Goal: Task Accomplishment & Management: Use online tool/utility

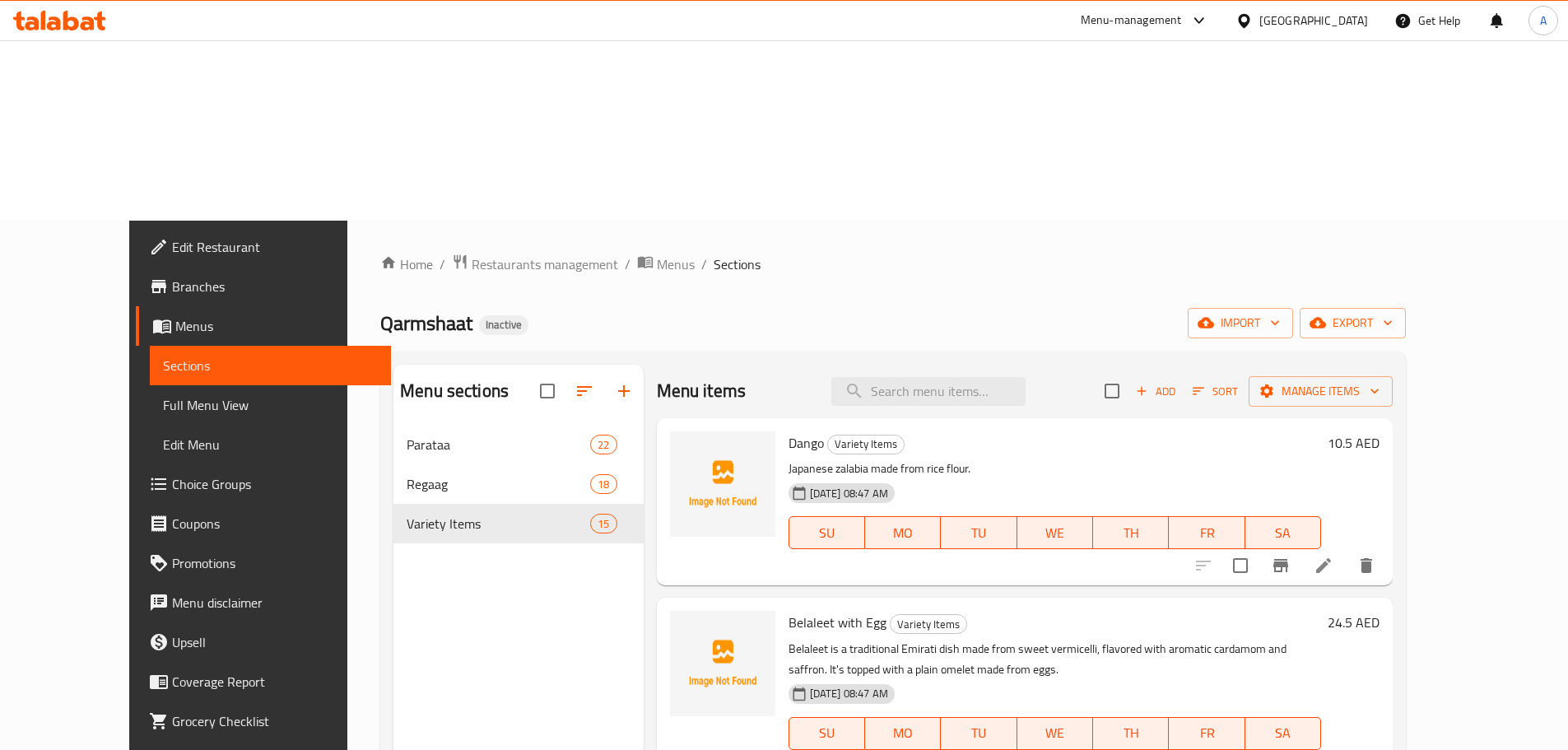
scroll to position [1400, 0]
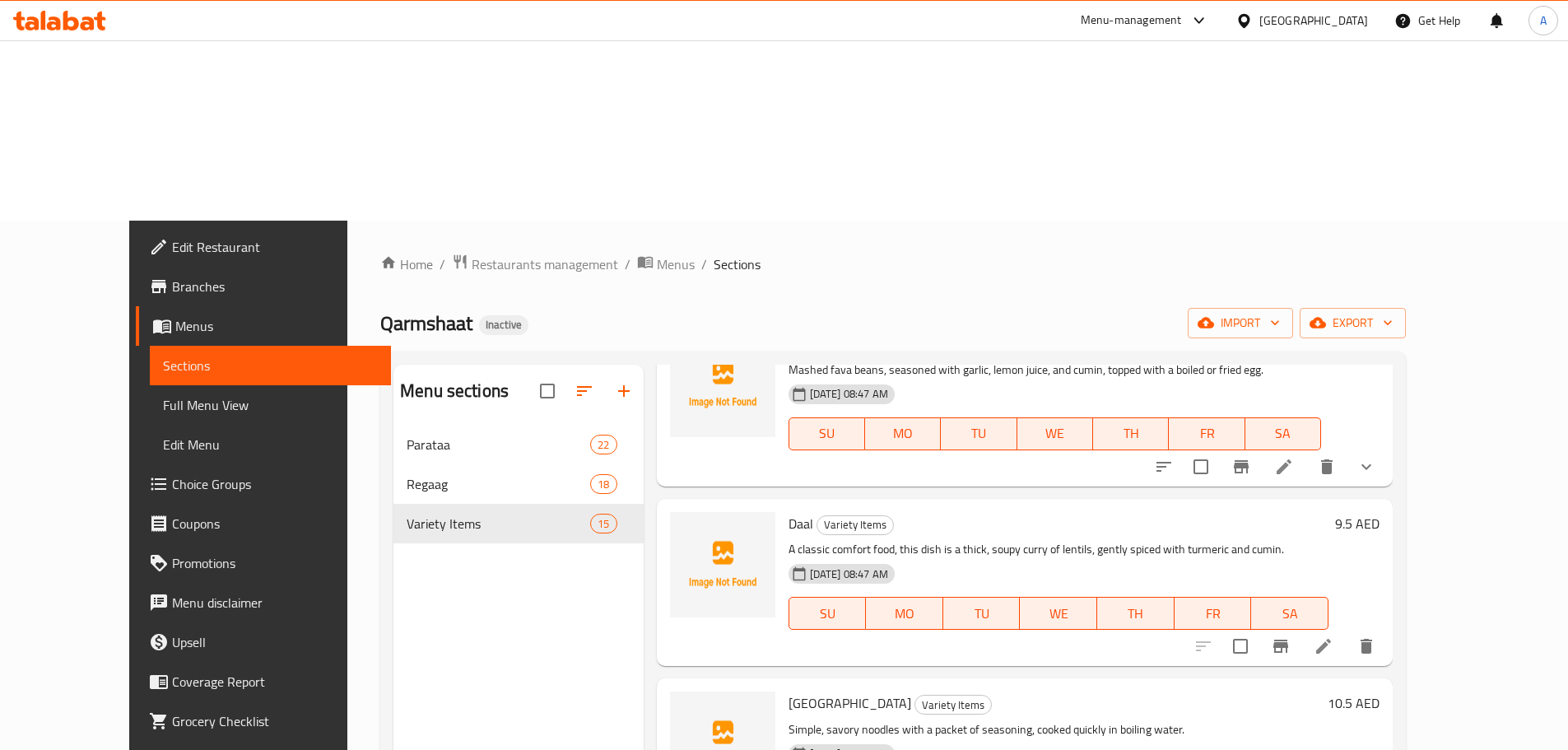
click at [444, 470] on div "Menu sections Parataa 22 Regaag 18 Variety Items 15" at bounding box center [518, 740] width 250 height 750
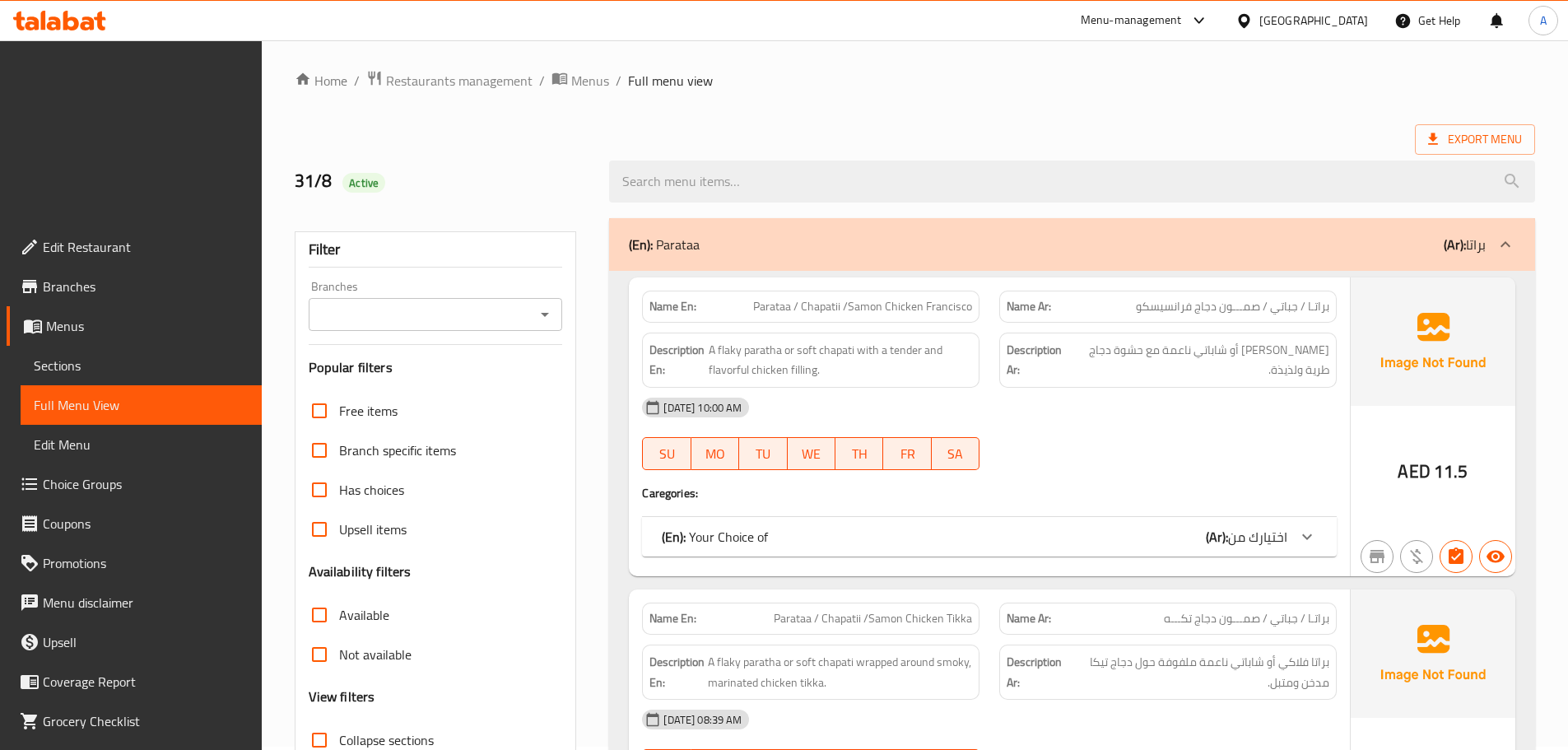
scroll to position [247, 0]
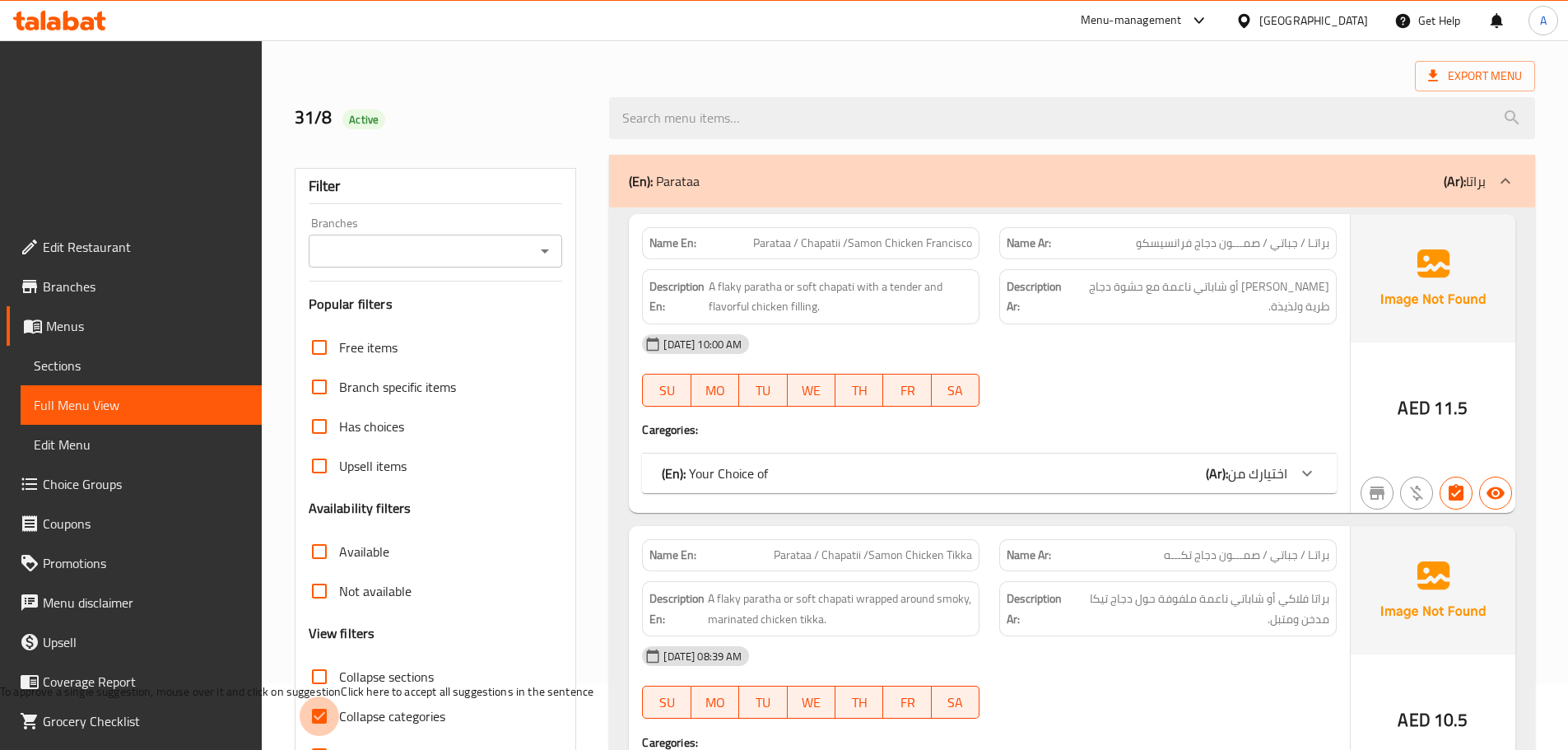
click at [334, 697] on input "Collapse categories" at bounding box center [319, 717] width 40 height 40
checkbox input "false"
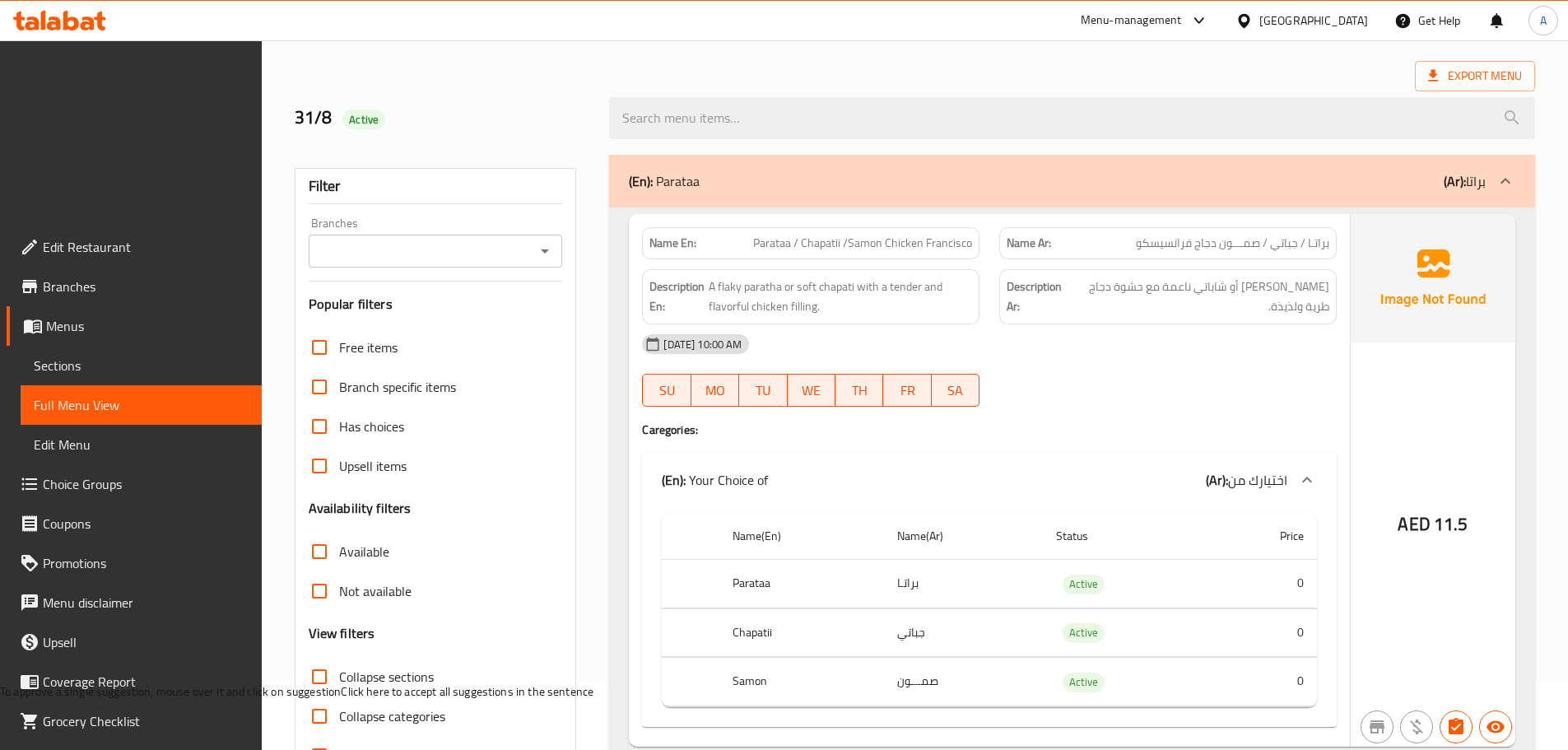
scroll to position [82, 0]
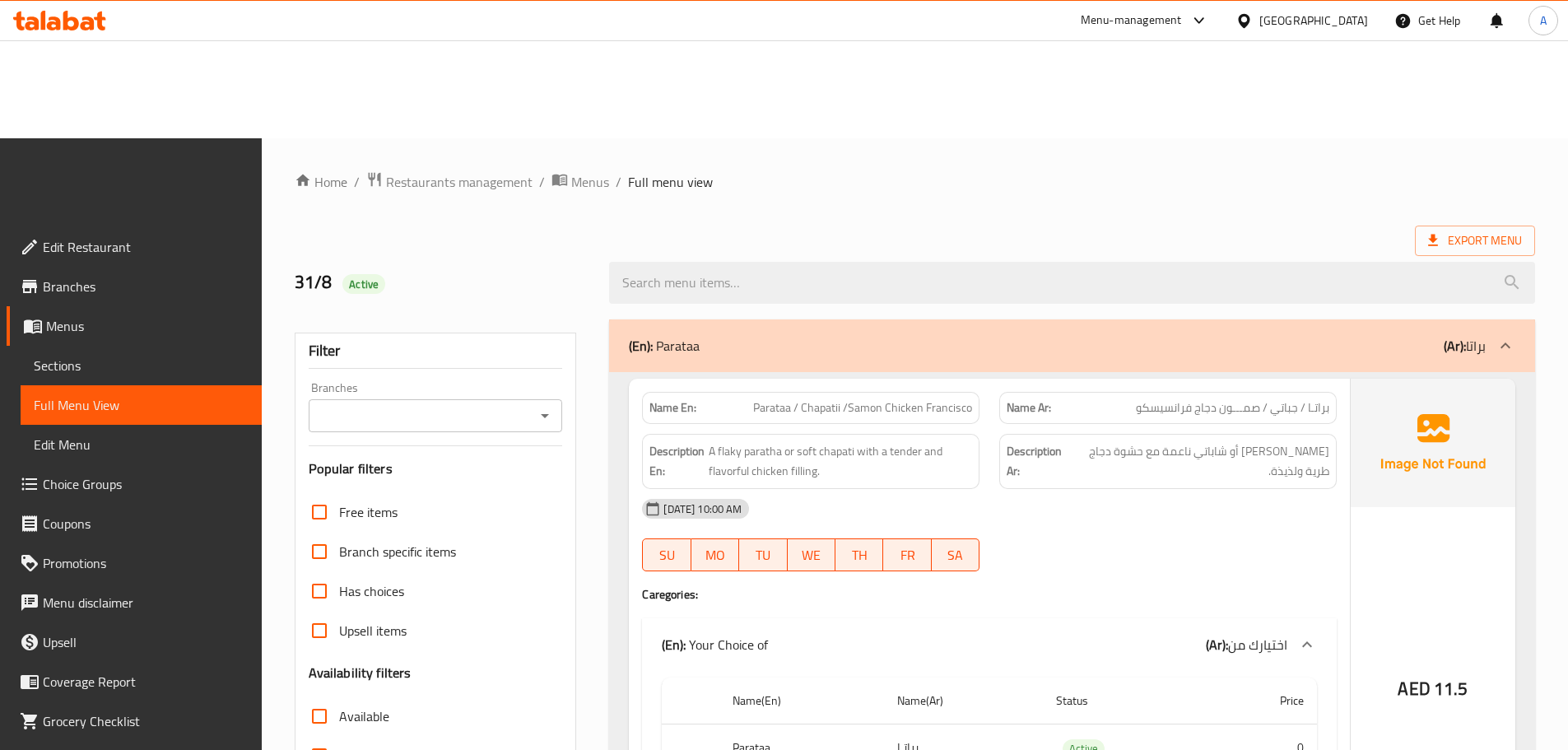
click at [1029, 336] on div "(En): Parataa (Ar): براتا" at bounding box center [1057, 346] width 857 height 20
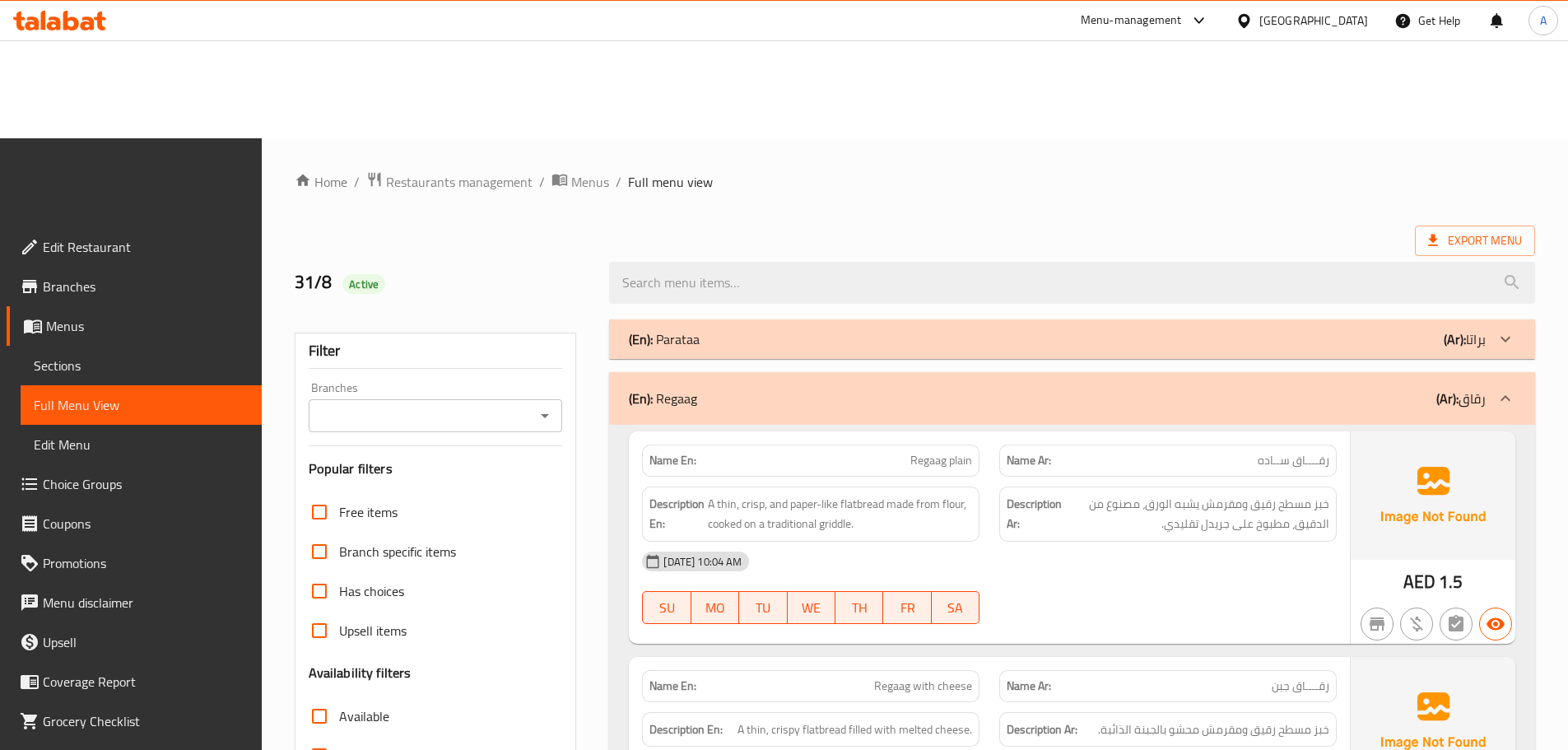
click at [1086, 389] on div "(En): Regaag (Ar): رقاق" at bounding box center [1057, 399] width 857 height 20
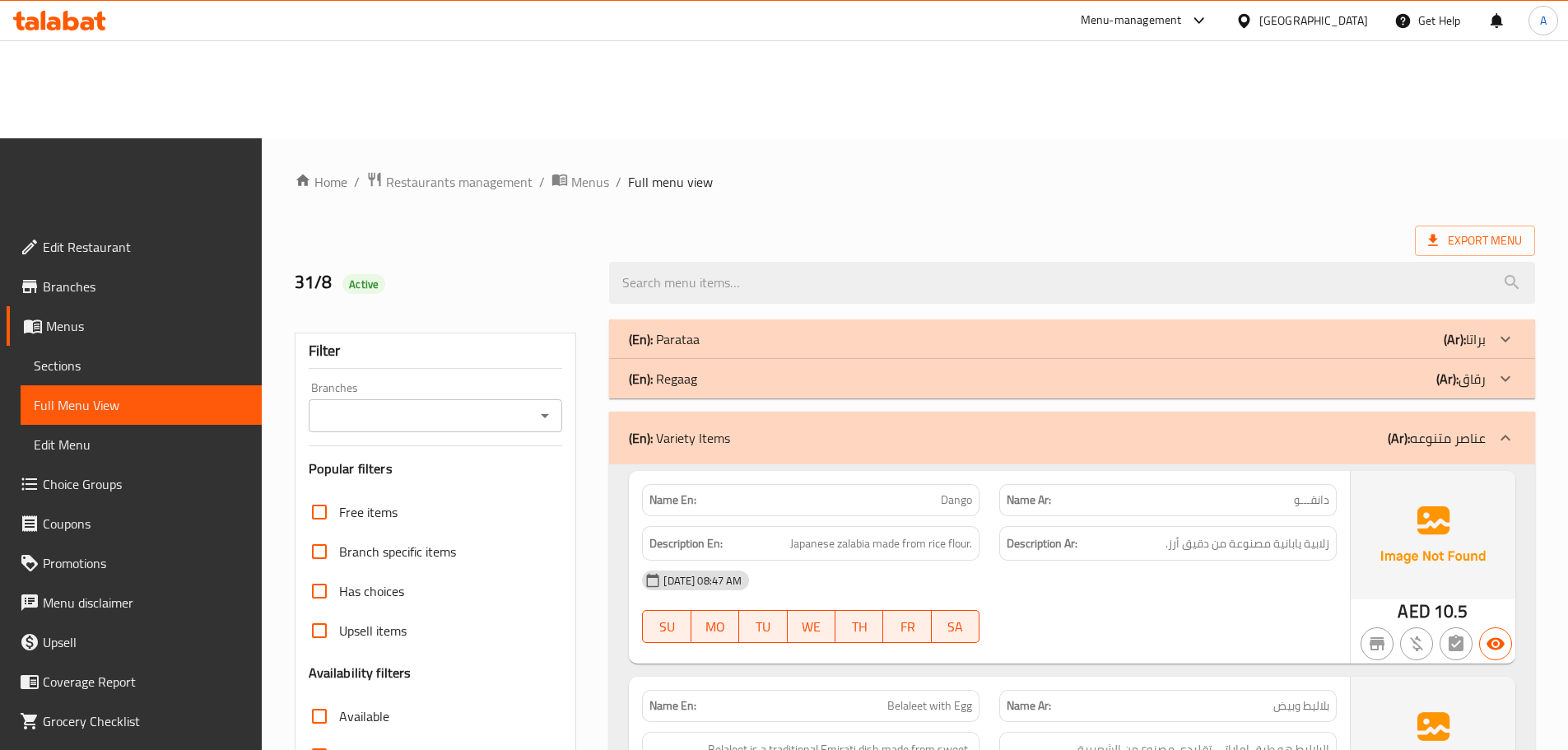
click at [870, 428] on div "(En): Variety Items (Ar): عناصر متنوعه" at bounding box center [1057, 438] width 857 height 20
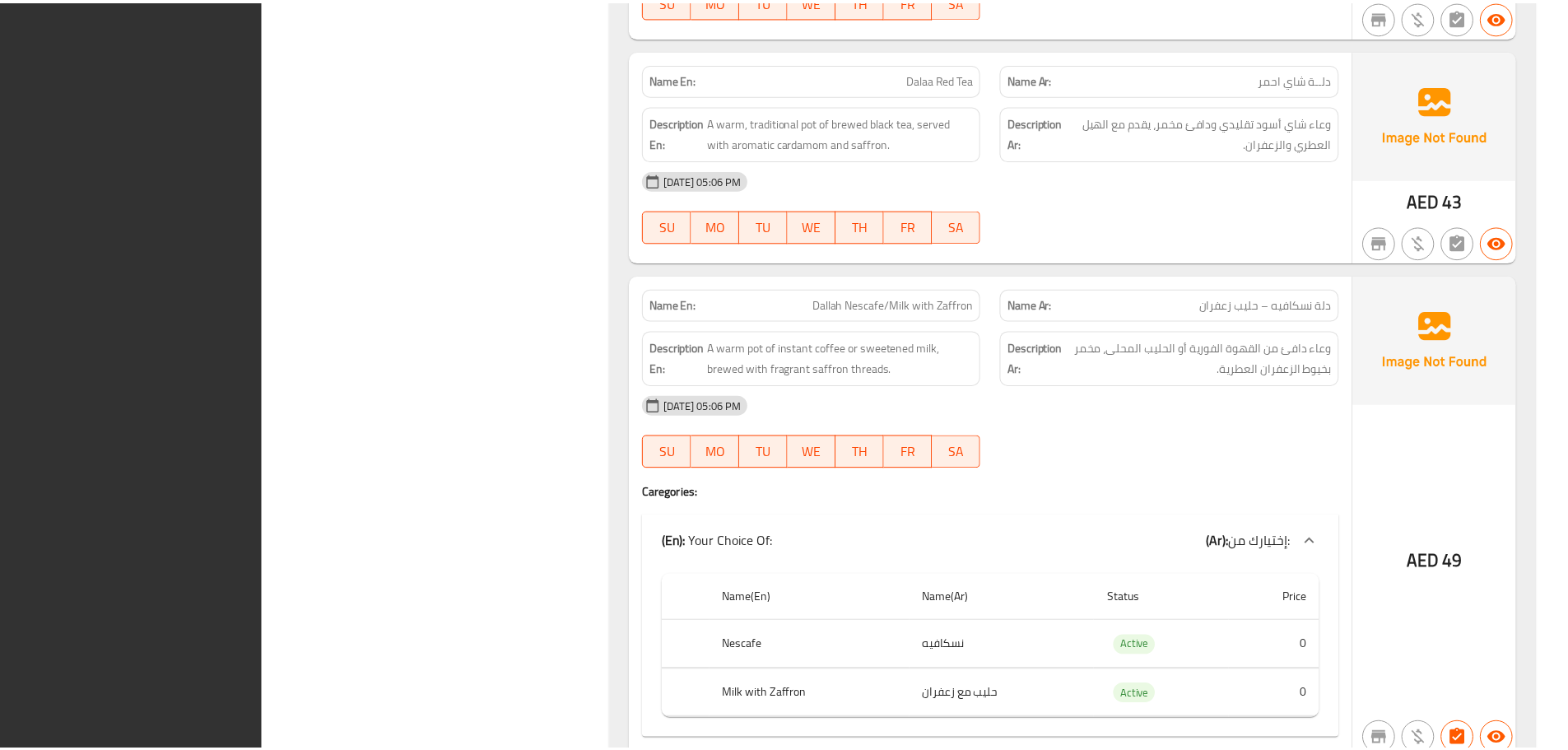
scroll to position [17619, 0]
